Goal: Information Seeking & Learning: Understand process/instructions

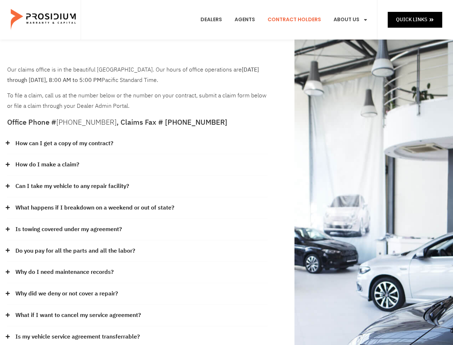
click at [226, 172] on div "How do I make a claim?" at bounding box center [137, 165] width 261 height 22
click at [137, 144] on div "How can I get a copy of my contract?" at bounding box center [137, 144] width 261 height 22
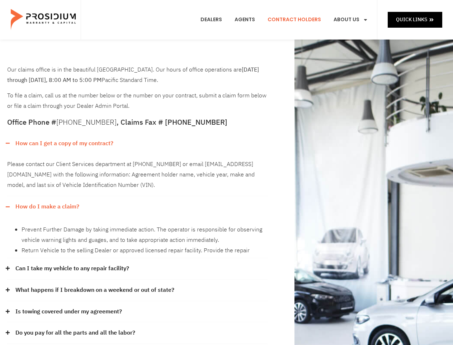
click at [64, 143] on link "How can I get a copy of my contract?" at bounding box center [64, 143] width 98 height 10
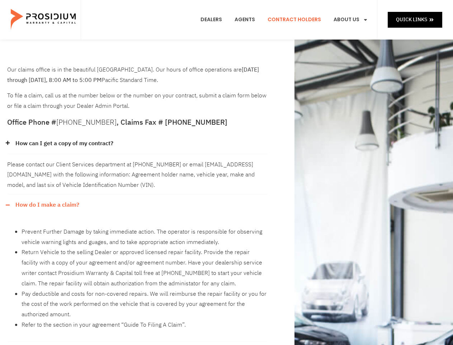
click at [137, 165] on div "Please contact our Client Services department at [PHONE_NUMBER] or email [EMAIL…" at bounding box center [137, 174] width 261 height 40
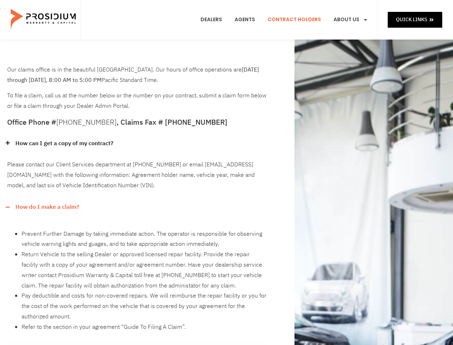
click at [47, 164] on div "Please contact our Client Services department at [PHONE_NUMBER] or email [EMAIL…" at bounding box center [137, 175] width 261 height 42
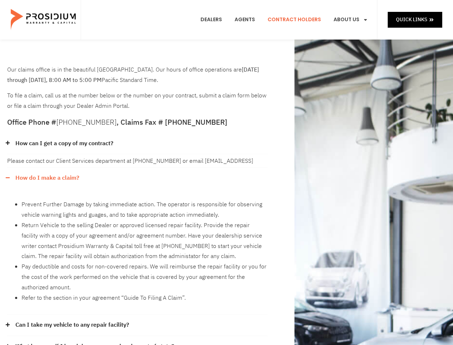
click at [137, 186] on div "How do I make a claim?" at bounding box center [137, 177] width 261 height 21
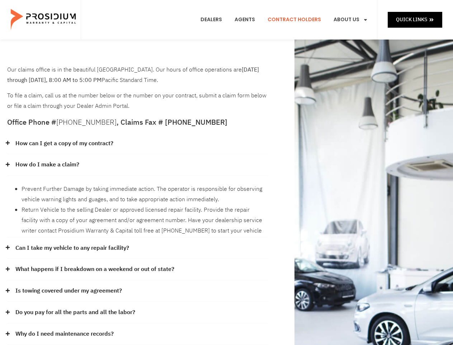
click at [72, 186] on li "Prevent Further Damage by taking immediate action. The operator is responsible …" at bounding box center [145, 194] width 246 height 21
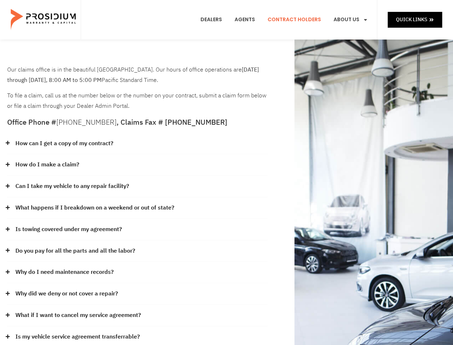
click at [137, 208] on link "What happens if I breakdown on a weekend or out of state?" at bounding box center [94, 207] width 159 height 10
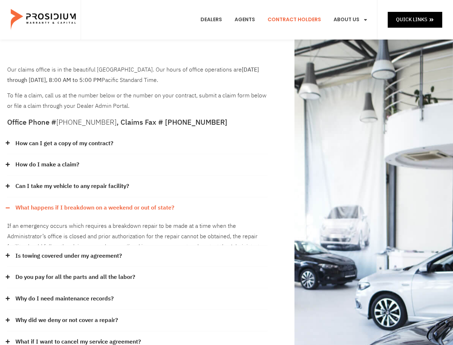
click at [94, 207] on link "What happens if I breakdown on a weekend or out of state?" at bounding box center [94, 207] width 159 height 10
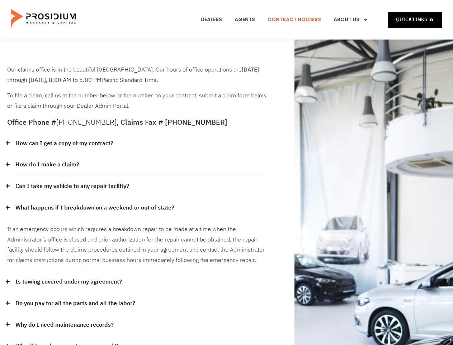
click at [137, 229] on div "If an emergency occurs which requires a breakdown repair to be made at a time w…" at bounding box center [137, 245] width 261 height 52
